Goal: Task Accomplishment & Management: Complete application form

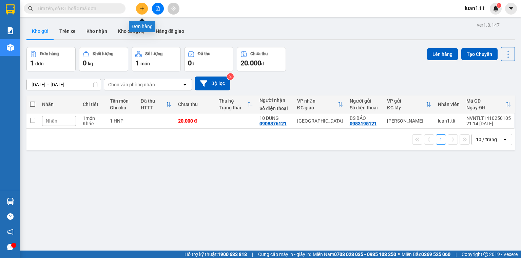
click at [146, 9] on button at bounding box center [142, 9] width 12 height 12
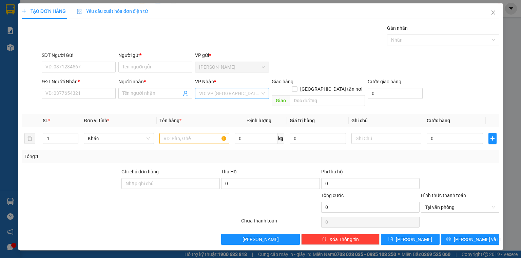
click at [202, 93] on input "search" at bounding box center [229, 93] width 61 height 10
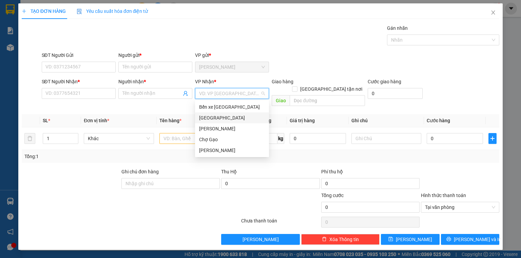
click at [207, 114] on div "[GEOGRAPHIC_DATA]" at bounding box center [232, 118] width 74 height 11
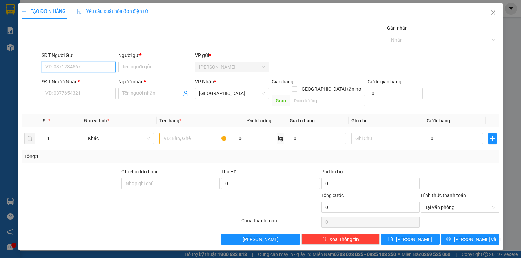
click at [63, 68] on input "SĐT Người Gửi" at bounding box center [79, 67] width 74 height 11
click at [64, 68] on input "08" at bounding box center [79, 67] width 74 height 11
type input "0852324679"
click at [85, 81] on div "0852324679 - CHÂU" at bounding box center [79, 80] width 66 height 7
type input "CHÂU"
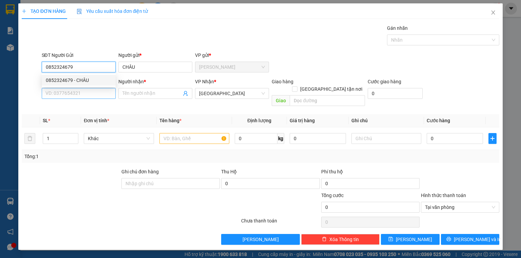
type input "0852324679"
click at [87, 96] on input "SĐT Người Nhận *" at bounding box center [79, 93] width 74 height 11
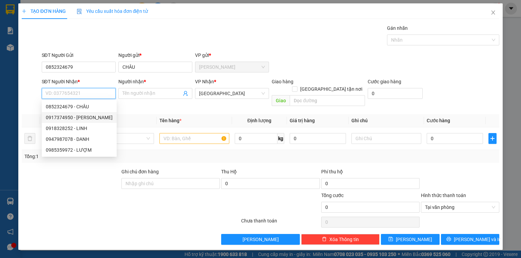
click at [93, 114] on div "0917374950 - [PERSON_NAME]" at bounding box center [79, 117] width 67 height 7
type input "0917374950"
type input "THẢO"
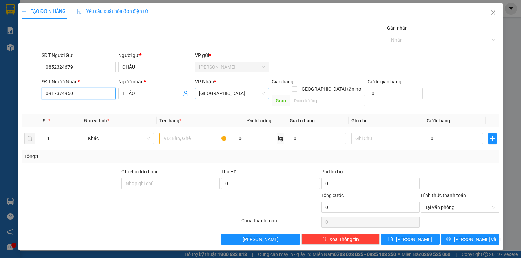
click at [212, 92] on span "[GEOGRAPHIC_DATA]" at bounding box center [232, 93] width 66 height 10
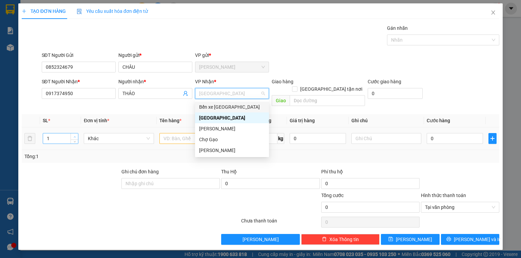
type input "2"
click at [75, 136] on icon "up" at bounding box center [75, 137] width 2 height 2
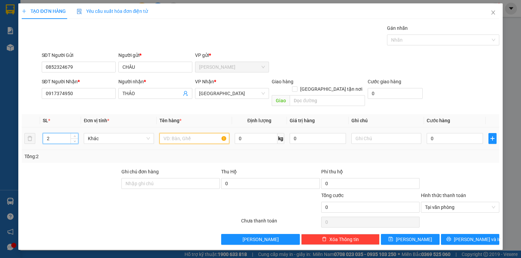
click at [163, 133] on input "text" at bounding box center [194, 138] width 70 height 11
type input "1 b trắng + 1 tnp"
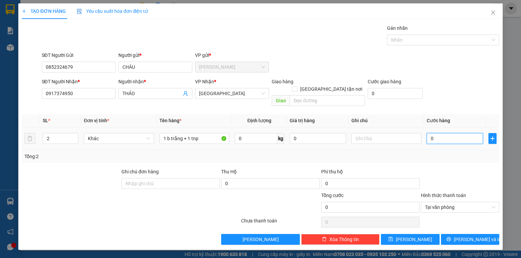
click at [453, 133] on input "0" at bounding box center [454, 138] width 56 height 11
type input "5"
type input "55"
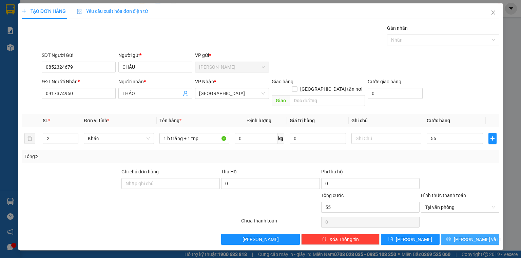
type input "55.000"
click at [485, 234] on button "[PERSON_NAME] và In" at bounding box center [470, 239] width 59 height 11
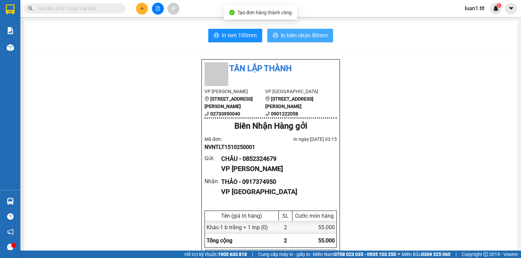
click at [301, 40] on button "In biên nhận 80mm" at bounding box center [300, 36] width 66 height 14
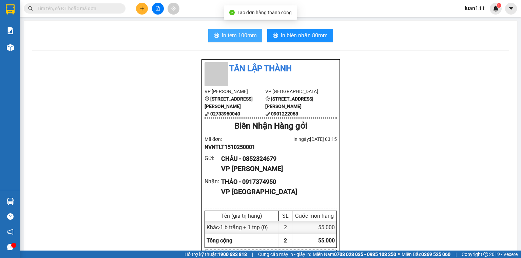
click at [233, 33] on span "In tem 100mm" at bounding box center [239, 35] width 35 height 8
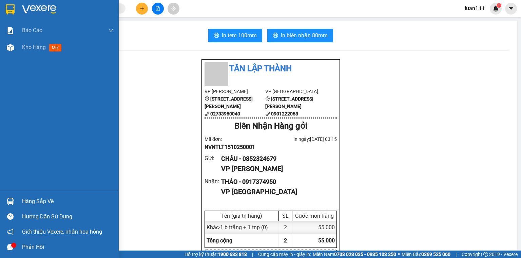
drag, startPoint x: 4, startPoint y: 15, endPoint x: 0, endPoint y: 9, distance: 6.5
click at [4, 14] on div at bounding box center [10, 9] width 12 height 12
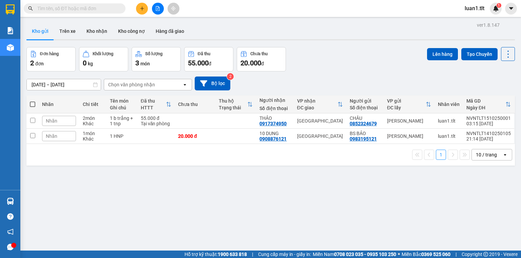
click at [351, 61] on div "Đơn hàng 2 đơn Khối lượng 0 kg Số lượng 3 món Đã thu 55.000 đ Chưa thu 20.000 đ…" at bounding box center [270, 59] width 488 height 24
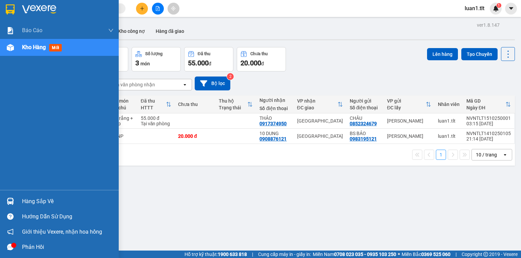
click at [26, 194] on div "Hàng sắp về" at bounding box center [59, 201] width 119 height 15
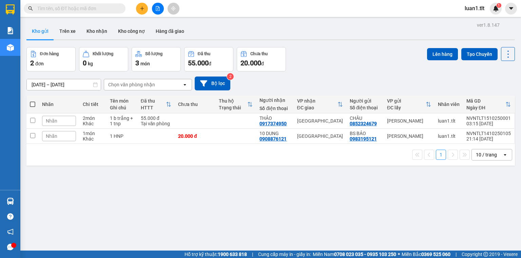
click at [317, 105] on section "Kết quả tìm kiếm ( 0 ) Bộ lọc Ngày tạo đơn gần nhất No Data luan1.tlt 1 Báo cáo…" at bounding box center [260, 129] width 521 height 258
click at [137, 9] on button at bounding box center [142, 9] width 12 height 12
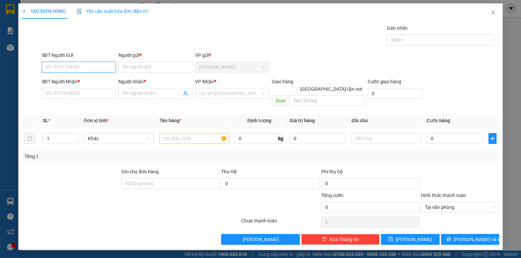
drag, startPoint x: 50, startPoint y: 66, endPoint x: 64, endPoint y: 69, distance: 14.2
click at [52, 66] on input "SĐT Người Gửi" at bounding box center [79, 67] width 74 height 11
click at [85, 80] on div "0919970748 - ngà" at bounding box center [79, 80] width 66 height 7
type input "0919970748"
type input "ngà"
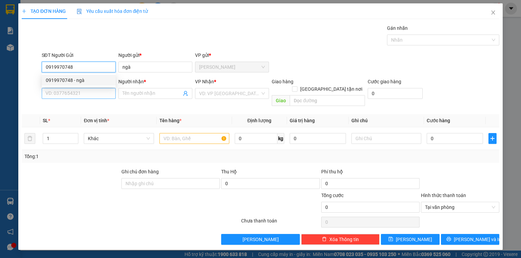
type input "0919970748"
click at [83, 94] on input "SĐT Người Nhận *" at bounding box center [79, 93] width 74 height 11
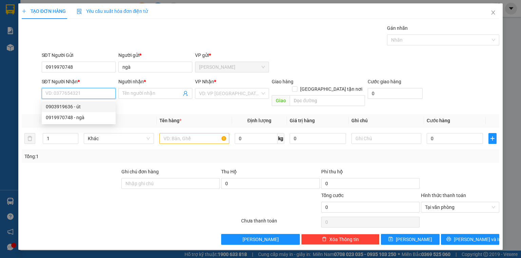
click at [90, 108] on div "0903919636 - út" at bounding box center [79, 106] width 66 height 7
type input "0903919636"
type input "út"
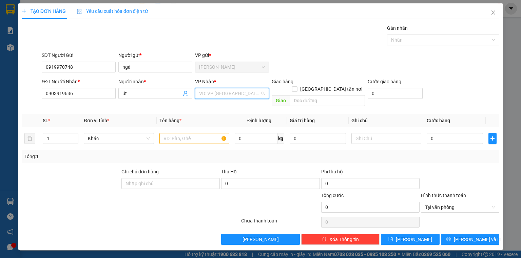
click at [200, 95] on input "search" at bounding box center [229, 93] width 61 height 10
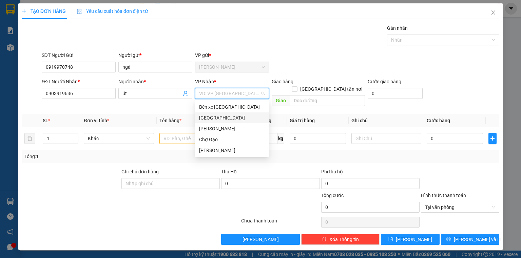
click at [210, 119] on div "[GEOGRAPHIC_DATA]" at bounding box center [232, 117] width 66 height 7
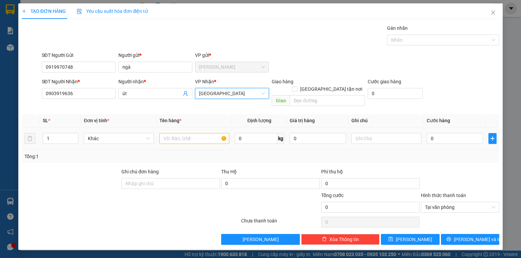
click at [188, 132] on div at bounding box center [194, 139] width 70 height 14
click at [187, 141] on td at bounding box center [194, 138] width 75 height 23
click at [194, 133] on input "text" at bounding box center [194, 138] width 70 height 11
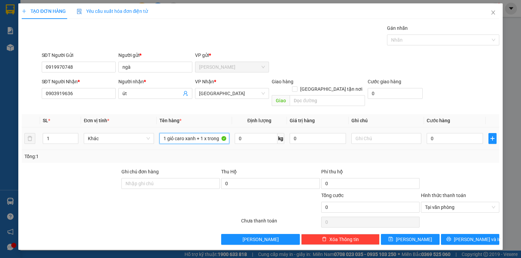
type input "1 giỏ caro xanh + 1 x trong"
click at [79, 127] on td "1" at bounding box center [60, 138] width 41 height 23
type input "2"
click at [70, 134] on span "Increase Value" at bounding box center [73, 137] width 7 height 6
click at [455, 134] on input "0" at bounding box center [454, 138] width 56 height 11
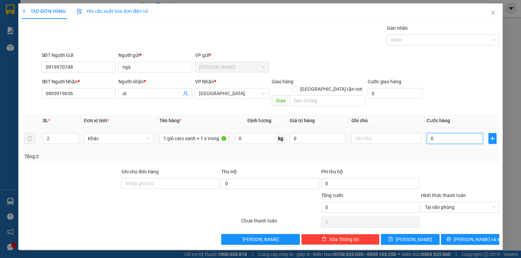
type input "7"
type input "70"
type input "70.000"
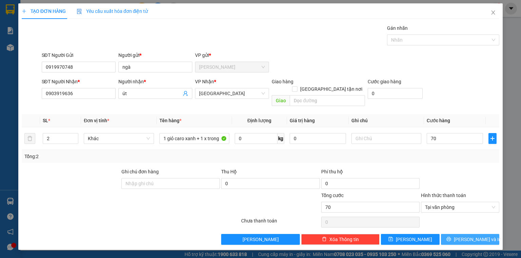
type input "70.000"
click at [474, 236] on span "[PERSON_NAME] và In" at bounding box center [476, 239] width 47 height 7
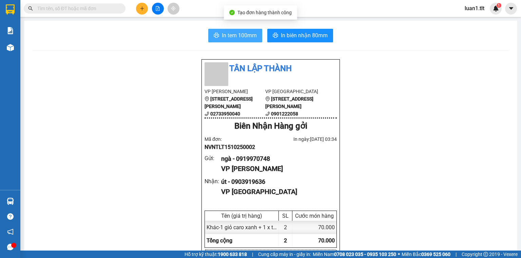
click at [217, 33] on button "In tem 100mm" at bounding box center [235, 36] width 54 height 14
click at [140, 9] on icon "plus" at bounding box center [142, 8] width 5 height 5
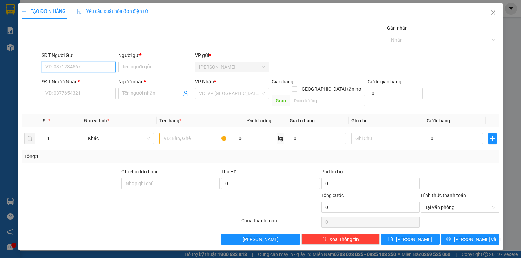
click at [81, 69] on input "SĐT Người Gửi" at bounding box center [79, 67] width 74 height 11
click at [130, 68] on input "Người gửi *" at bounding box center [155, 67] width 74 height 11
type input "A"
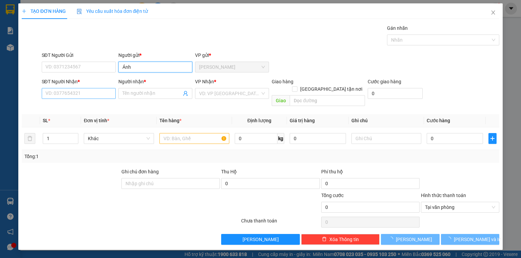
type input "Ánh"
click at [87, 94] on input "SĐT Người Nhận *" at bounding box center [79, 93] width 74 height 11
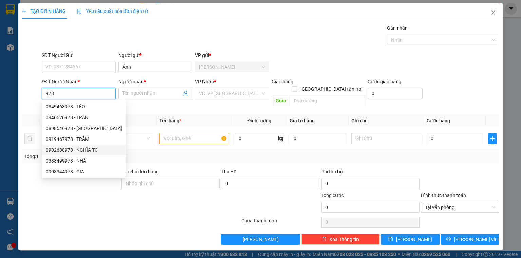
click at [100, 152] on div "0902688978 - NGHĨA TC" at bounding box center [84, 149] width 76 height 7
type input "0902688978"
type input "NGHĨA TC"
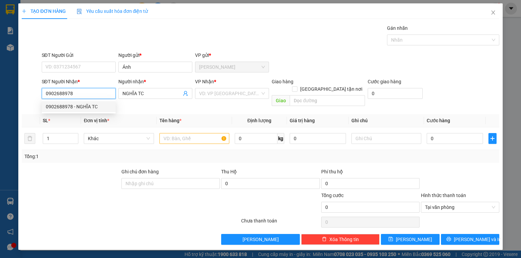
type input "0902688978"
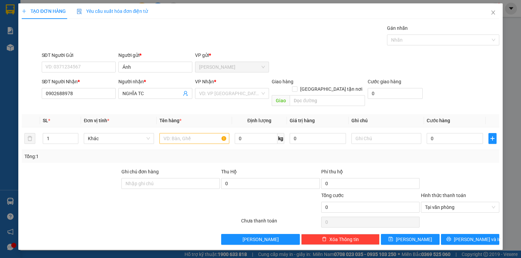
click at [213, 100] on div "VP Nhận * VD: VP [GEOGRAPHIC_DATA]" at bounding box center [232, 90] width 74 height 24
click at [214, 96] on input "search" at bounding box center [229, 93] width 61 height 10
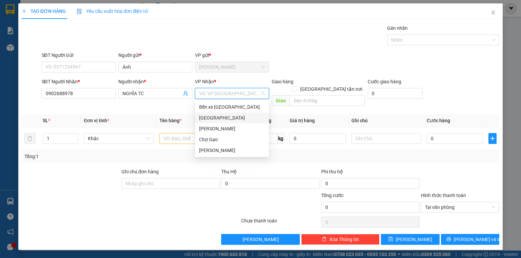
click at [210, 115] on div "[GEOGRAPHIC_DATA]" at bounding box center [232, 117] width 66 height 7
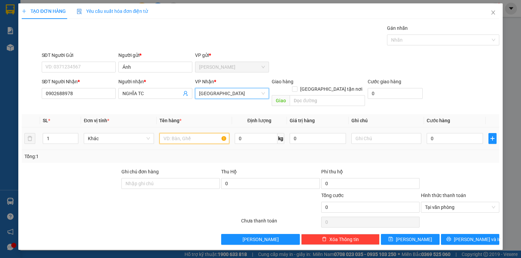
click at [188, 133] on input "text" at bounding box center [194, 138] width 70 height 11
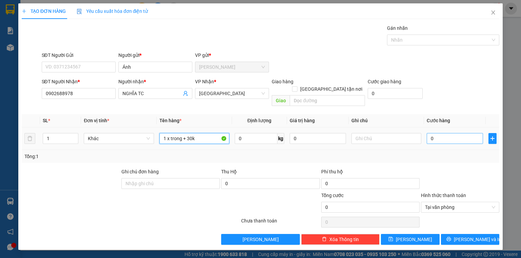
type input "1 x trong + 30k"
click at [451, 133] on input "0" at bounding box center [454, 138] width 56 height 11
type input "2"
type input "20"
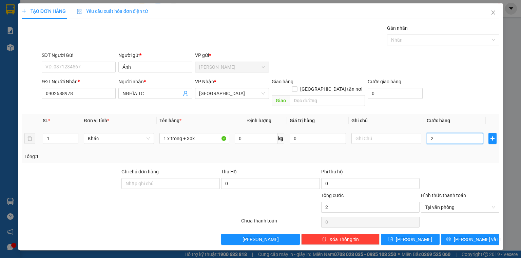
type input "20"
type input "20.000"
click at [455, 234] on button "[PERSON_NAME] và In" at bounding box center [470, 239] width 59 height 11
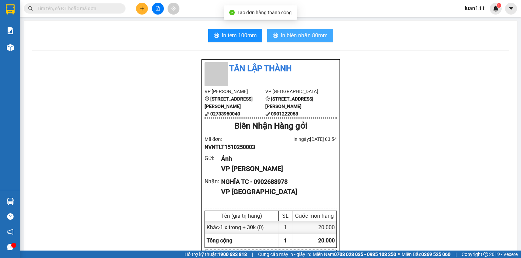
click at [289, 38] on span "In biên nhận 80mm" at bounding box center [304, 35] width 47 height 8
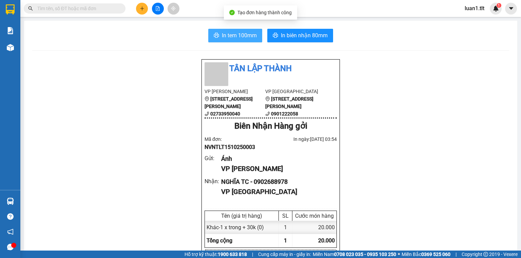
click at [252, 33] on span "In tem 100mm" at bounding box center [239, 35] width 35 height 8
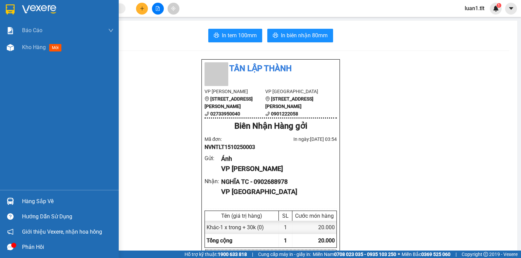
click at [2, 5] on div at bounding box center [59, 11] width 119 height 22
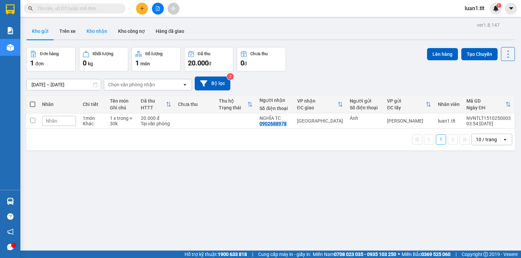
click at [90, 32] on button "Kho nhận" at bounding box center [97, 31] width 32 height 16
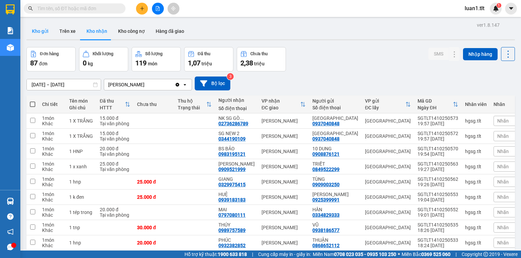
click at [37, 30] on button "Kho gửi" at bounding box center [39, 31] width 27 height 16
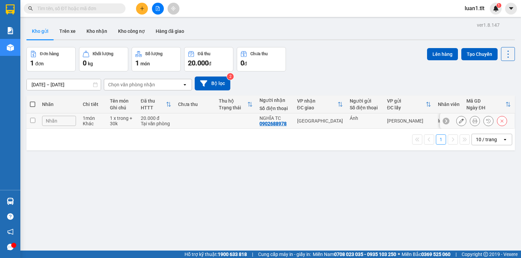
click at [181, 117] on td at bounding box center [195, 121] width 41 height 15
checkbox input "true"
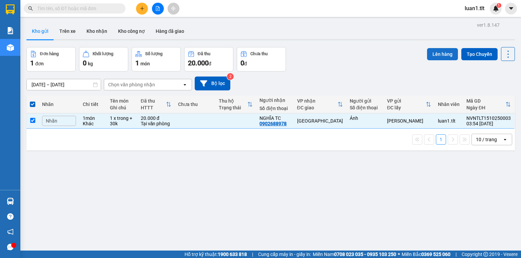
click at [430, 54] on button "Lên hàng" at bounding box center [442, 54] width 31 height 12
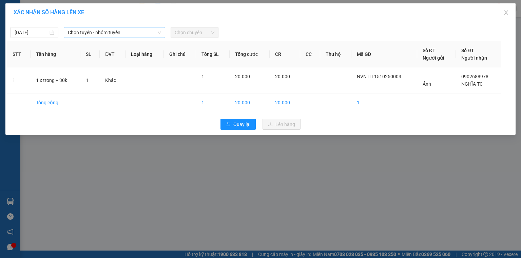
click at [105, 35] on span "Chọn tuyến - nhóm tuyến" at bounding box center [114, 32] width 93 height 10
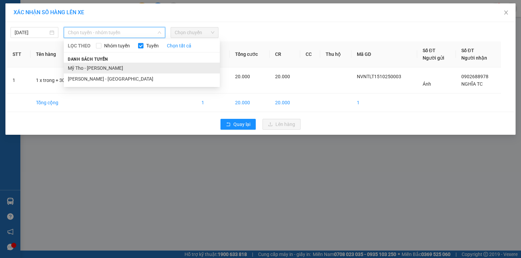
click at [100, 65] on li "Mỹ Tho - [PERSON_NAME]" at bounding box center [142, 68] width 156 height 11
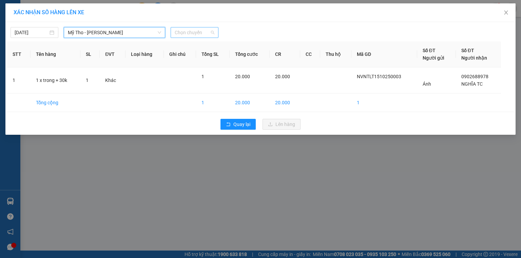
click at [187, 29] on span "Chọn chuyến" at bounding box center [195, 32] width 40 height 10
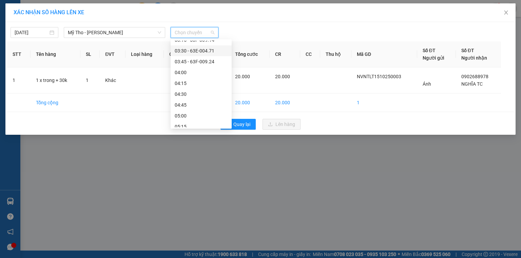
scroll to position [54, 0]
click at [184, 44] on div "04:00" at bounding box center [201, 45] width 53 height 7
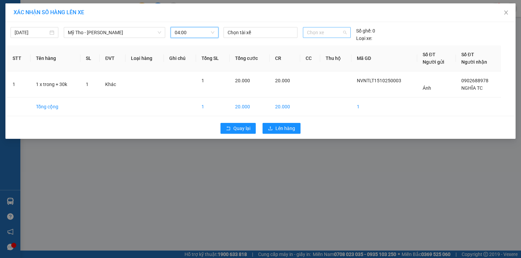
click at [330, 32] on span "Chọn xe" at bounding box center [326, 32] width 39 height 10
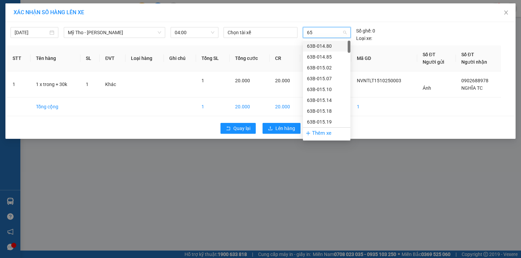
type input "652"
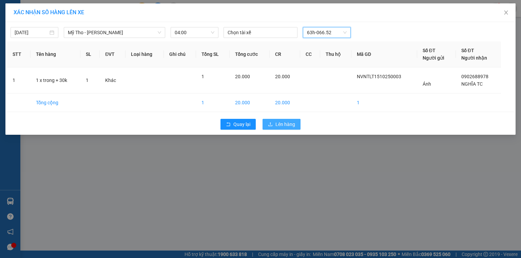
click at [293, 124] on span "Lên hàng" at bounding box center [285, 124] width 20 height 7
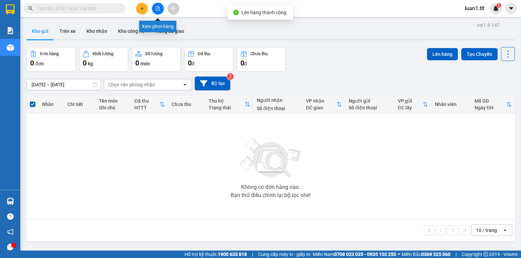
click at [159, 5] on button at bounding box center [158, 9] width 12 height 12
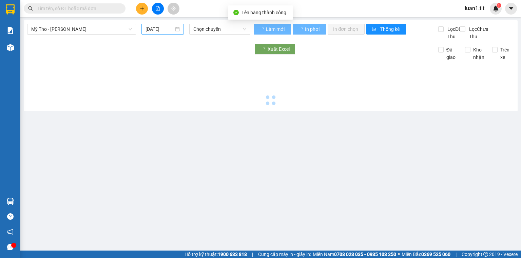
type input "[DATE]"
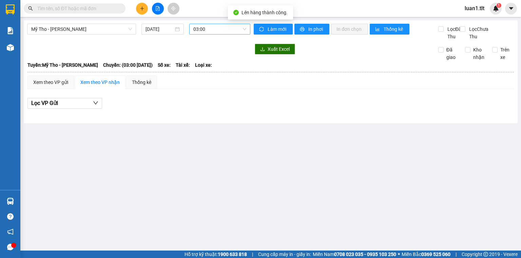
click at [217, 24] on div "03:00" at bounding box center [219, 29] width 61 height 11
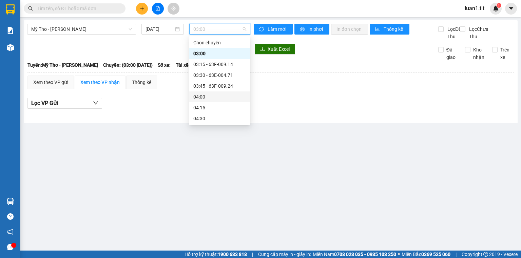
click at [209, 95] on div "04:00" at bounding box center [219, 96] width 53 height 7
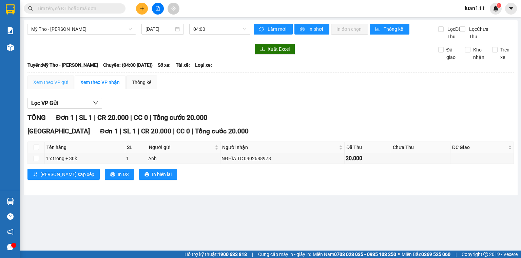
click at [38, 83] on div "Xem theo VP gửi" at bounding box center [50, 83] width 46 height 14
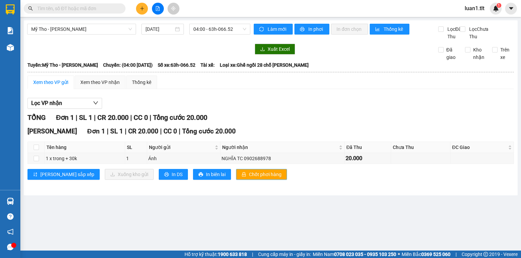
click at [249, 178] on span "Chốt phơi hàng" at bounding box center [265, 174] width 33 height 7
click at [172, 178] on span "In DS" at bounding box center [177, 174] width 11 height 7
